Goal: Transaction & Acquisition: Purchase product/service

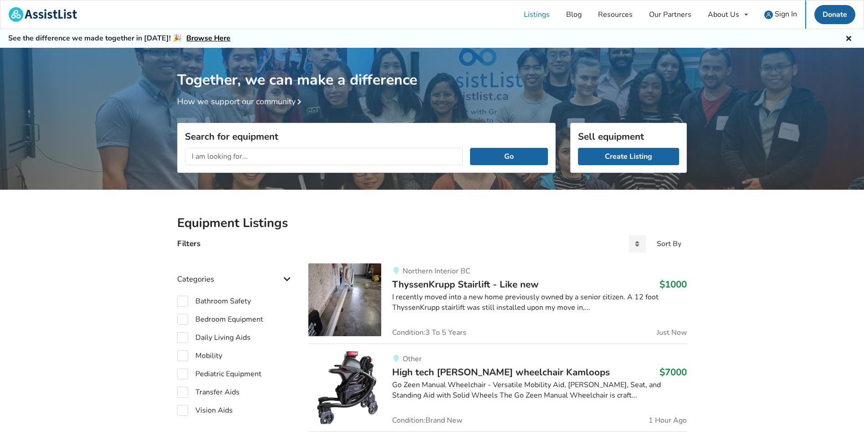
click at [224, 153] on input "text" at bounding box center [324, 156] width 278 height 17
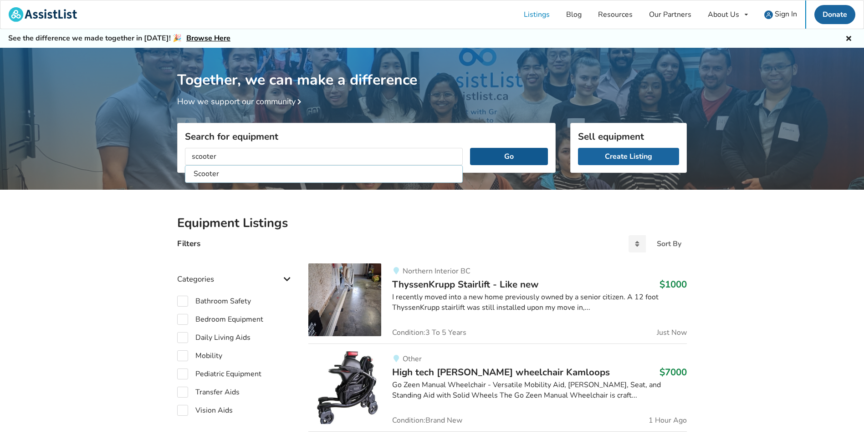
type input "scooter"
click at [497, 158] on button "Go" at bounding box center [509, 156] width 78 height 17
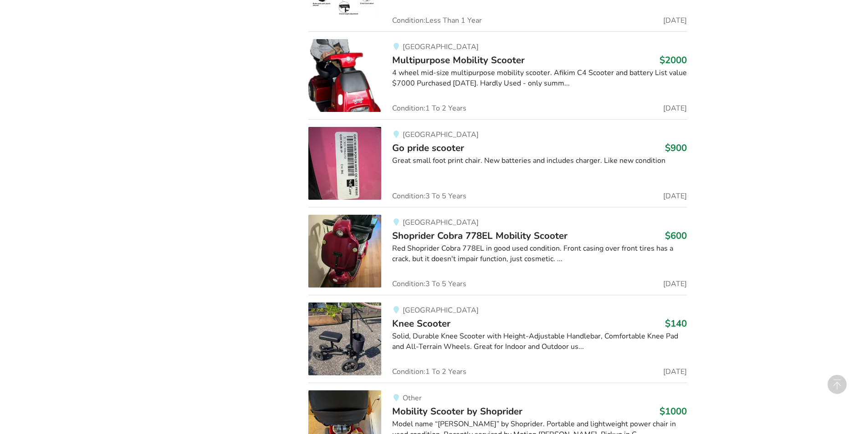
scroll to position [1138, 0]
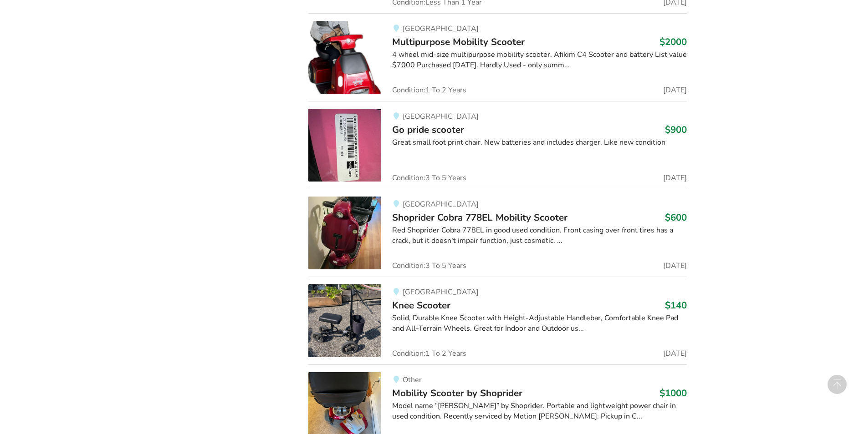
click at [345, 232] on img at bounding box center [344, 233] width 73 height 73
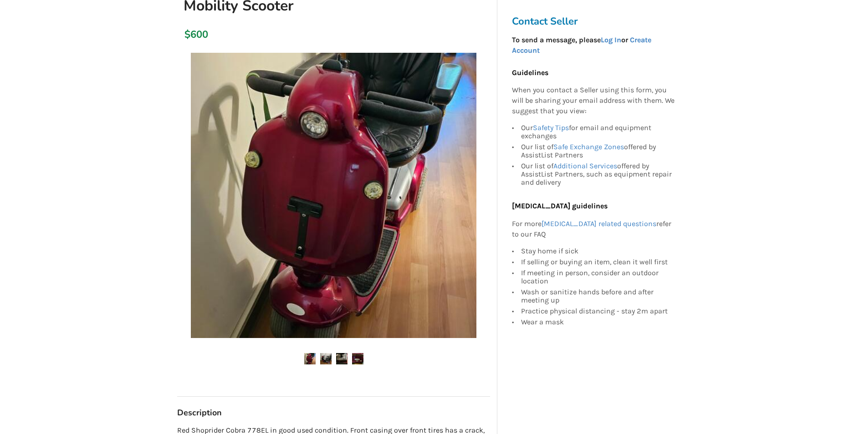
scroll to position [137, 0]
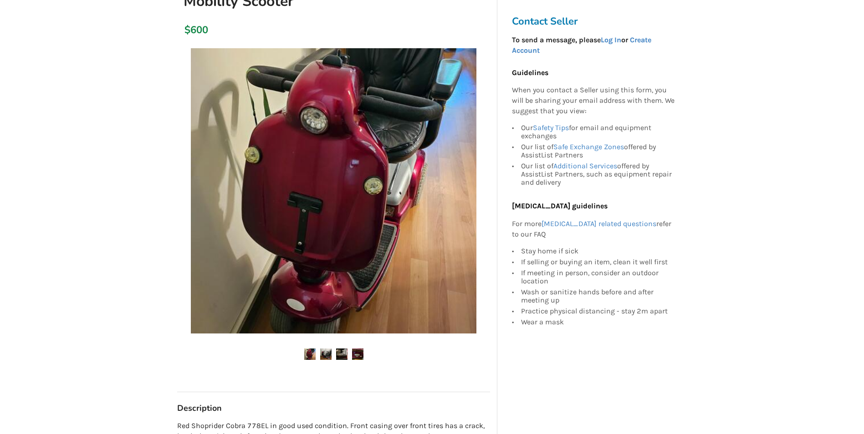
click at [328, 354] on img at bounding box center [325, 354] width 11 height 11
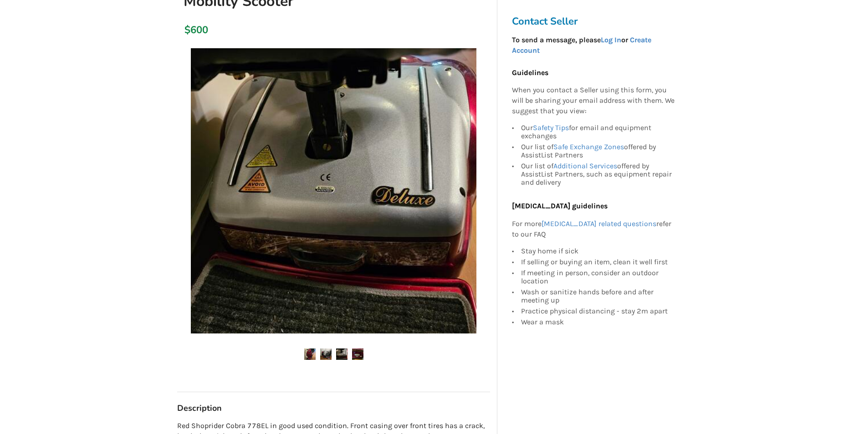
click at [342, 354] on img at bounding box center [341, 354] width 11 height 11
